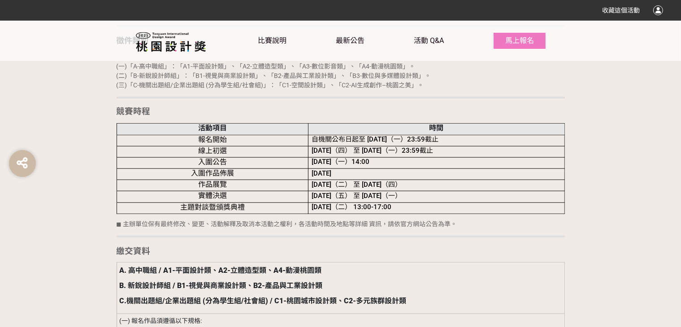
scroll to position [1031, 0]
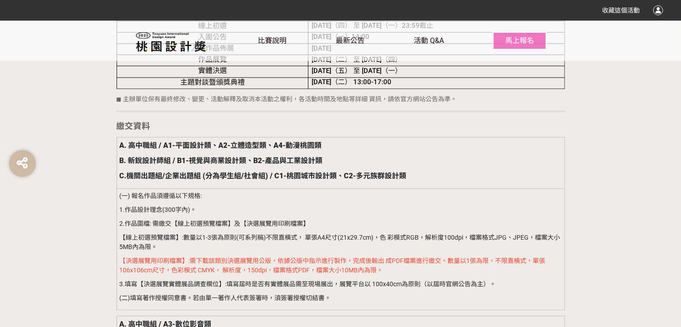
click at [163, 10] on div "收藏這個活動" at bounding box center [340, 10] width 645 height 16
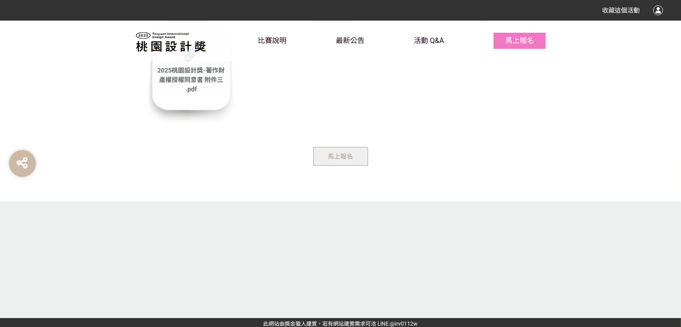
scroll to position [3028, 0]
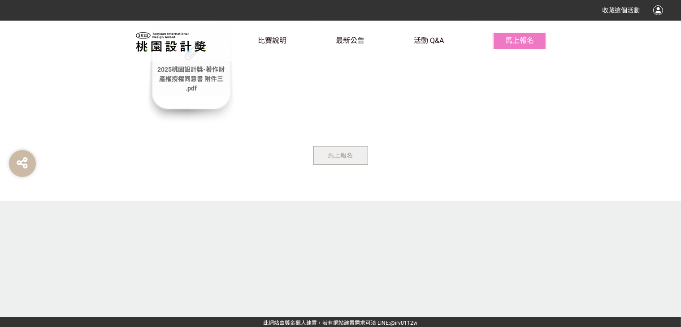
click at [286, 320] on link "此網站由獎金獵人建置，若有網站建置需求" at bounding box center [315, 323] width 102 height 6
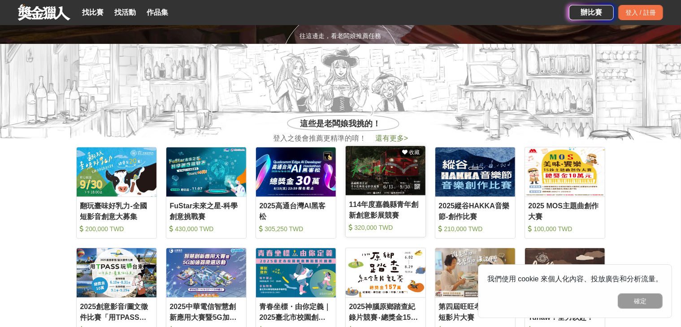
scroll to position [281, 0]
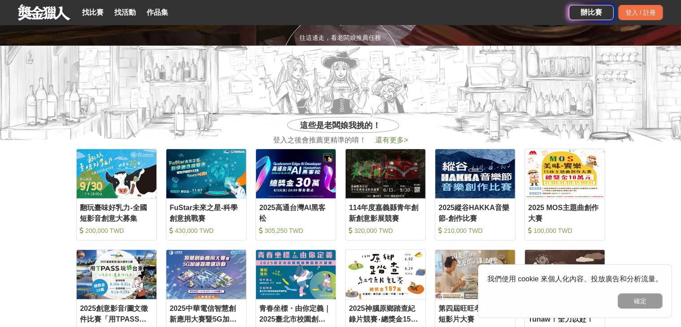
click at [389, 136] on span "還有更多 >" at bounding box center [391, 140] width 33 height 8
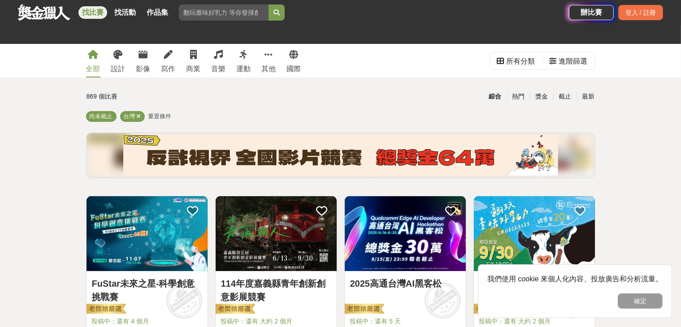
click at [203, 62] on div "全部 設計 影像 寫作 商業 音樂 運動 其他 國際" at bounding box center [194, 61] width 226 height 34
click at [198, 64] on div "商業" at bounding box center [193, 69] width 14 height 11
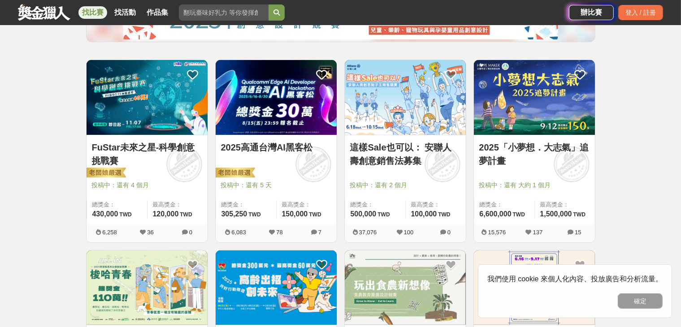
scroll to position [90, 0]
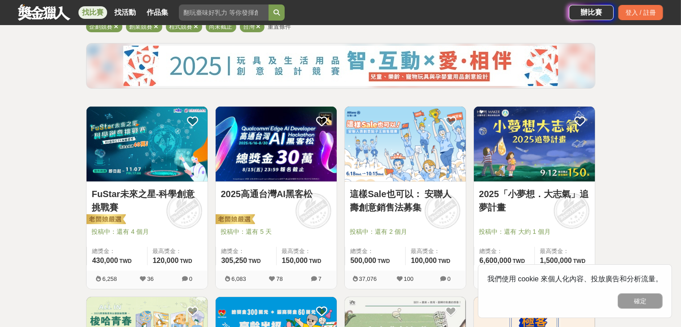
click at [541, 164] on img at bounding box center [534, 144] width 121 height 75
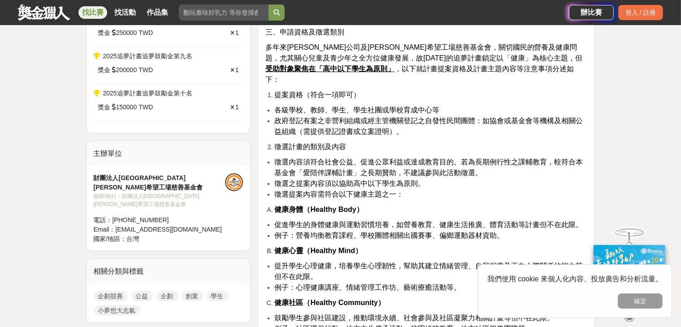
scroll to position [538, 0]
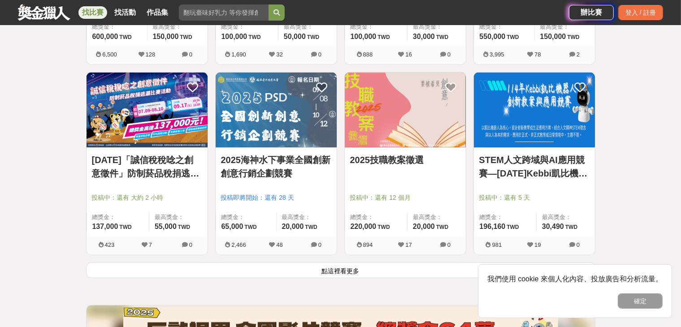
scroll to position [1120, 0]
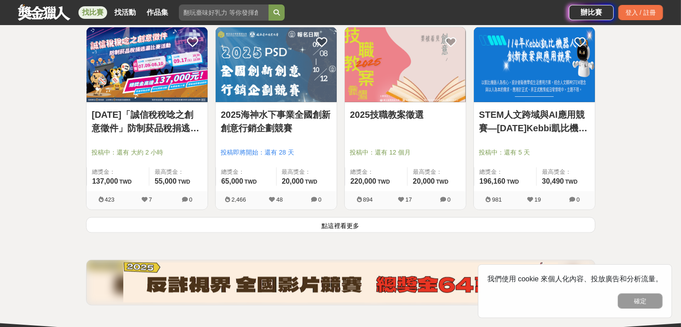
click at [282, 225] on button "點這裡看更多" at bounding box center [340, 225] width 509 height 16
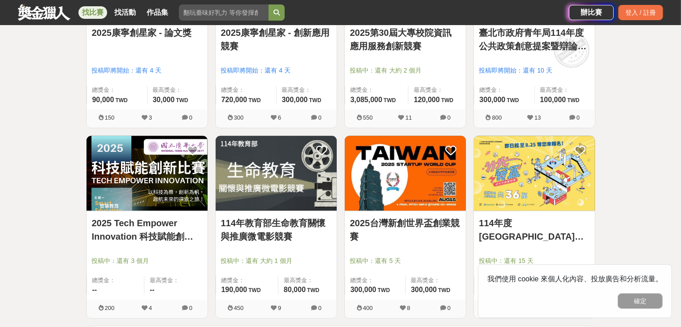
scroll to position [2196, 0]
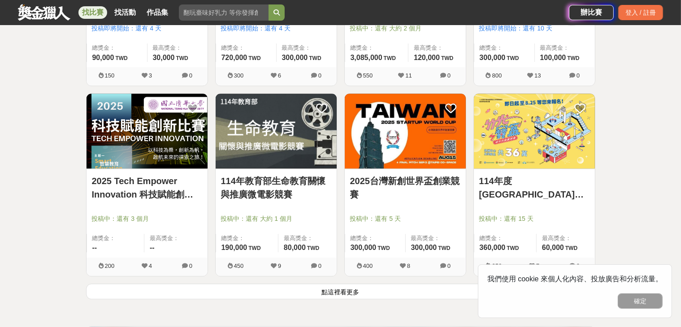
click at [294, 293] on button "點這裡看更多" at bounding box center [340, 292] width 509 height 16
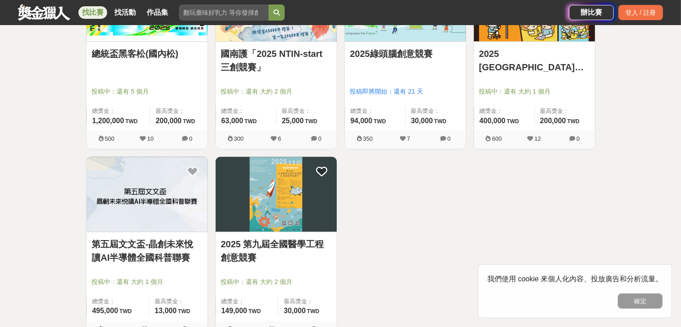
scroll to position [2555, 0]
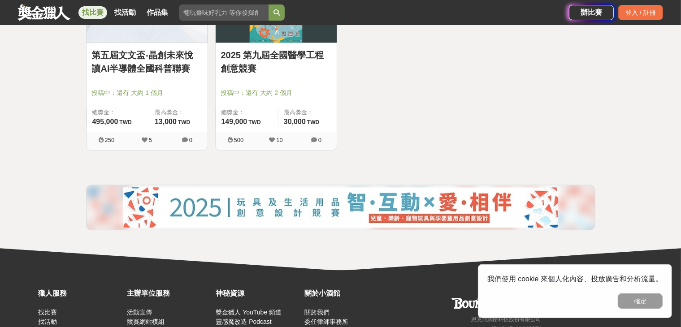
scroll to position [2455, 0]
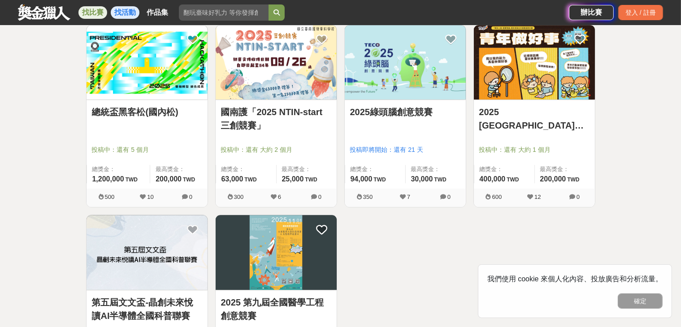
click at [135, 15] on link "找活動" at bounding box center [125, 12] width 29 height 13
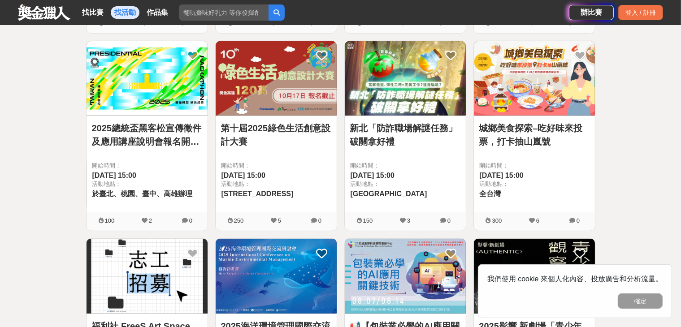
scroll to position [1171, 0]
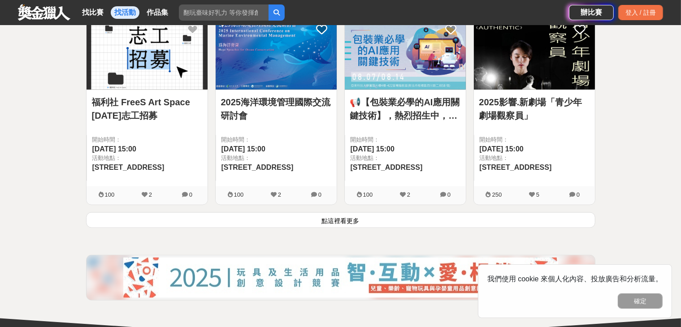
click at [354, 212] on button "點這裡看更多" at bounding box center [340, 220] width 509 height 16
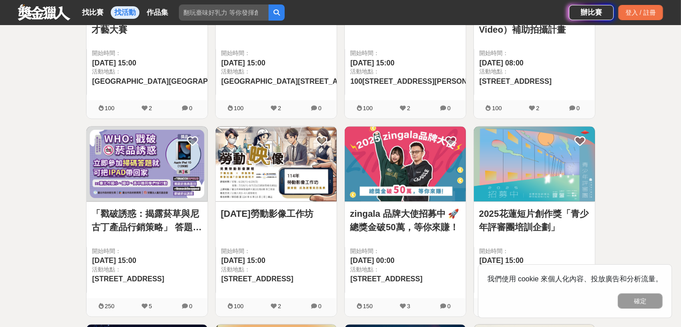
scroll to position [1775, 0]
